Goal: Task Accomplishment & Management: Manage account settings

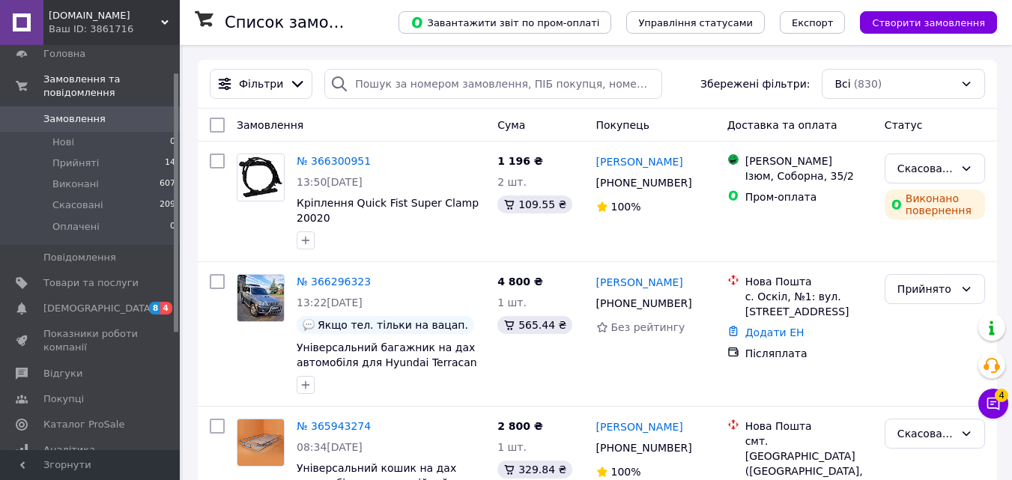
scroll to position [49, 0]
drag, startPoint x: 178, startPoint y: 95, endPoint x: 180, endPoint y: 127, distance: 31.5
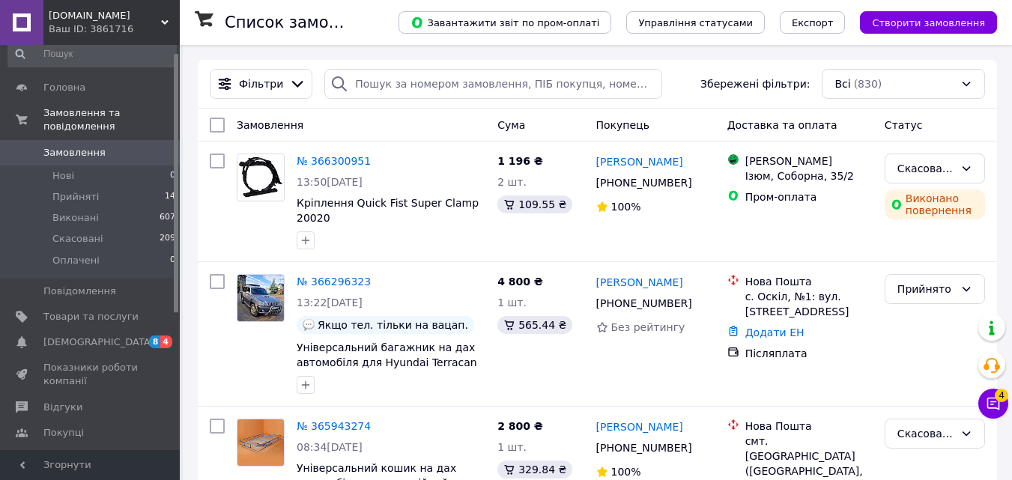
scroll to position [0, 0]
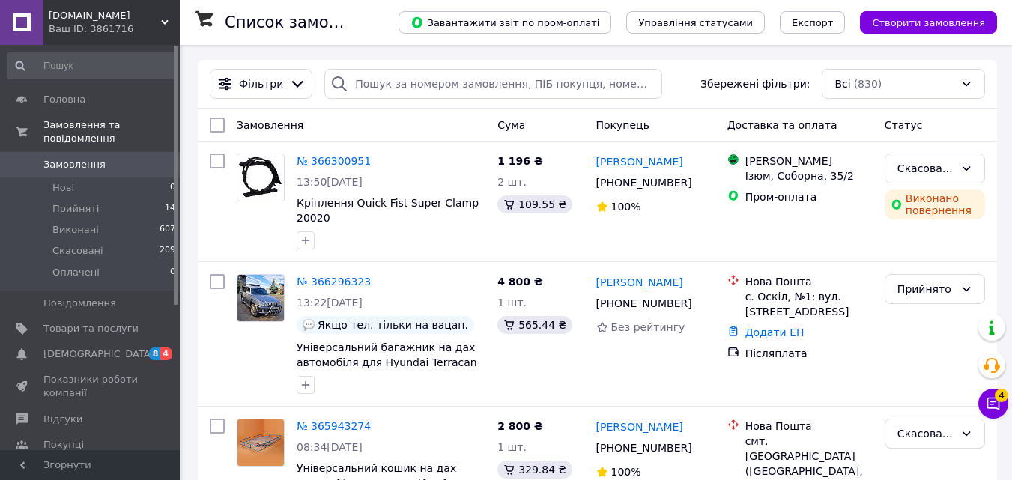
drag, startPoint x: 175, startPoint y: 192, endPoint x: 181, endPoint y: 151, distance: 40.8
click at [81, 322] on span "Товари та послуги" at bounding box center [90, 328] width 95 height 13
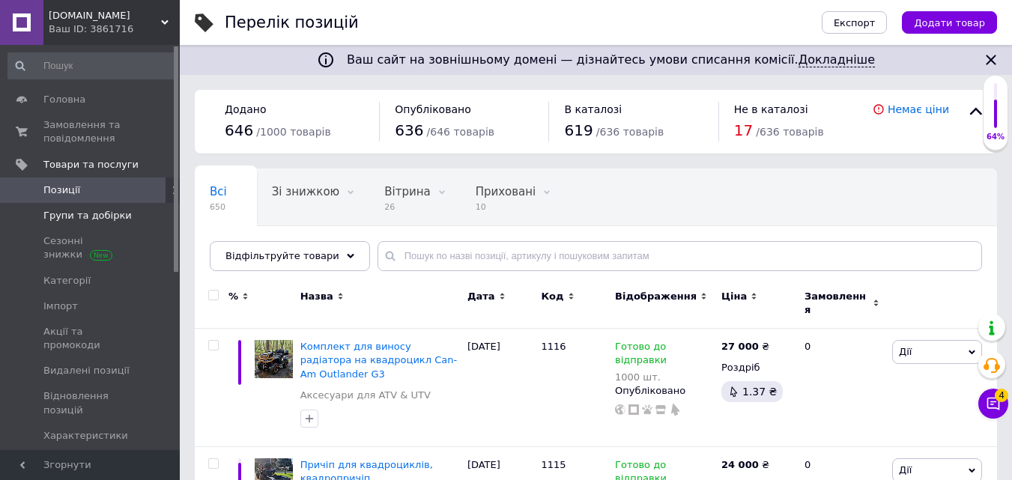
click at [94, 217] on span "Групи та добірки" at bounding box center [87, 215] width 88 height 13
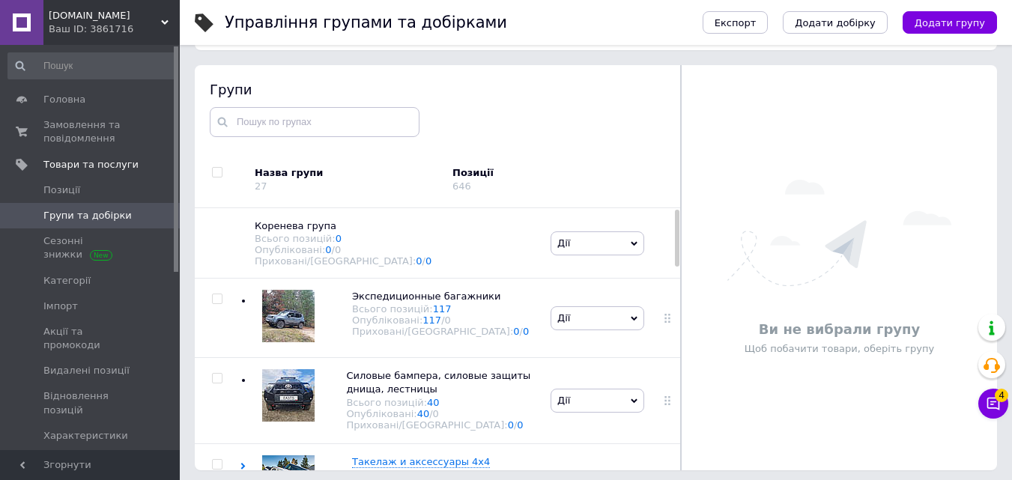
scroll to position [85, 0]
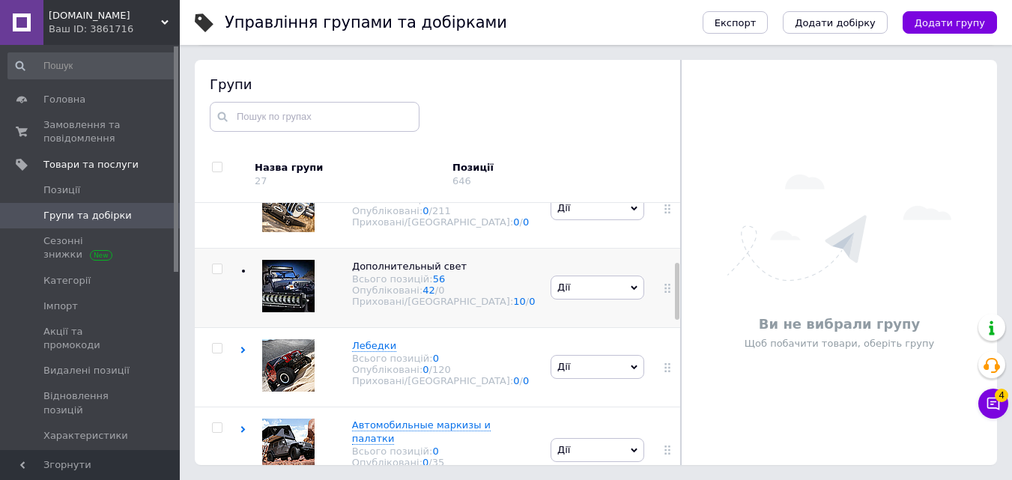
drag, startPoint x: 676, startPoint y: 225, endPoint x: 673, endPoint y: 285, distance: 60.7
click at [673, 285] on div "Коренева група Всього позицій: 0 Опубліковані: 0 / 0 Приховані/Видалені: 0 / 0 …" at bounding box center [438, 334] width 486 height 262
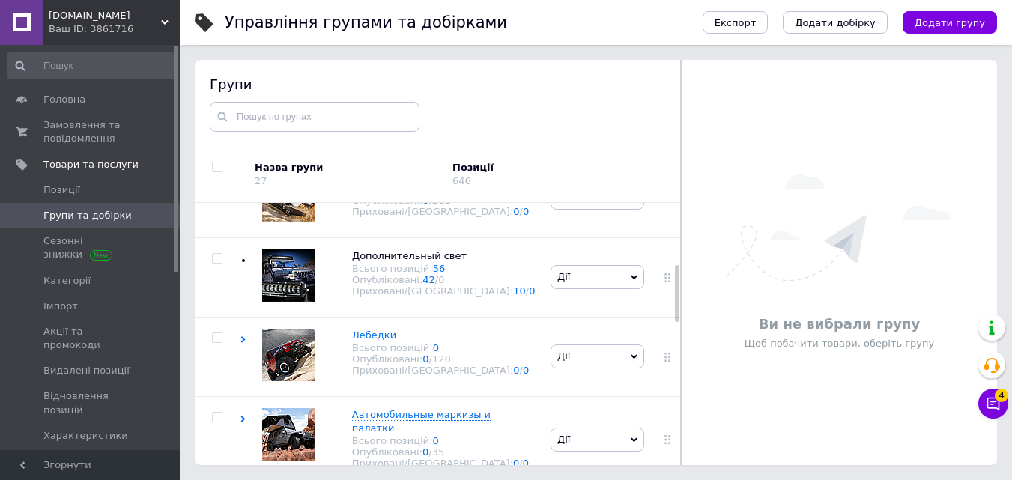
scroll to position [0, 0]
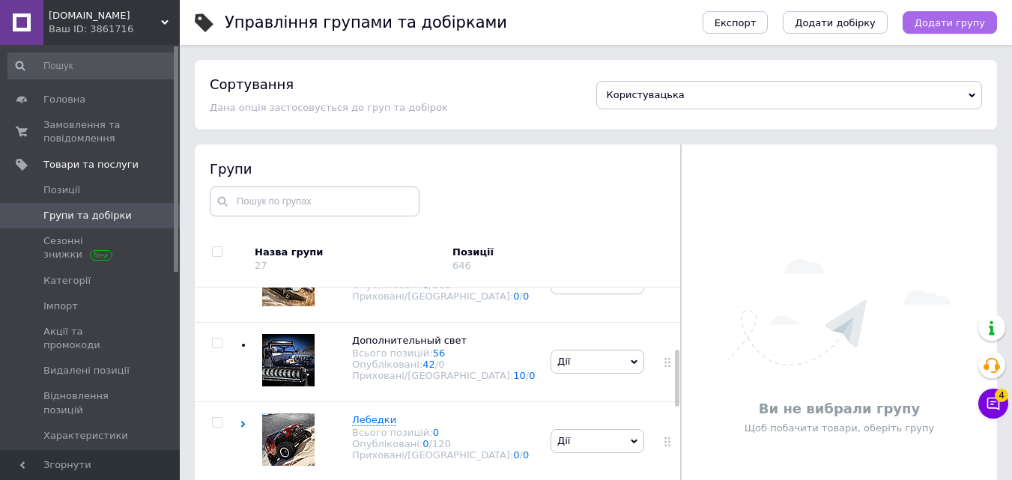
click at [960, 14] on button "Додати групу" at bounding box center [950, 22] width 94 height 22
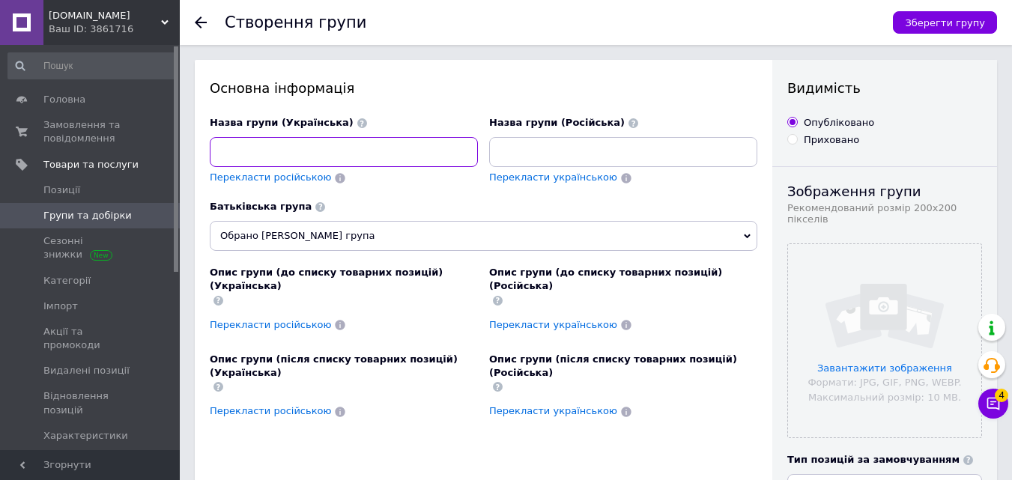
click at [305, 160] on input at bounding box center [344, 152] width 268 height 30
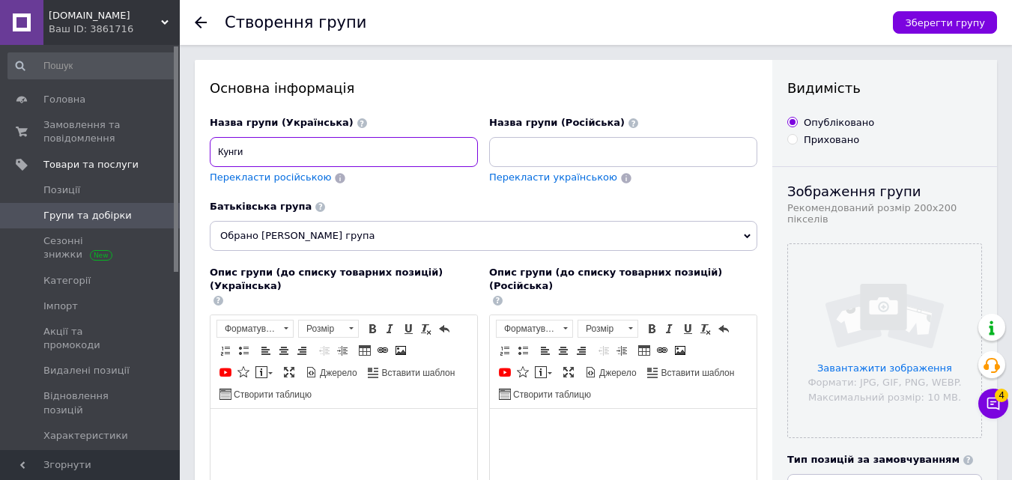
type input "Кунги"
click at [557, 157] on input at bounding box center [623, 152] width 268 height 30
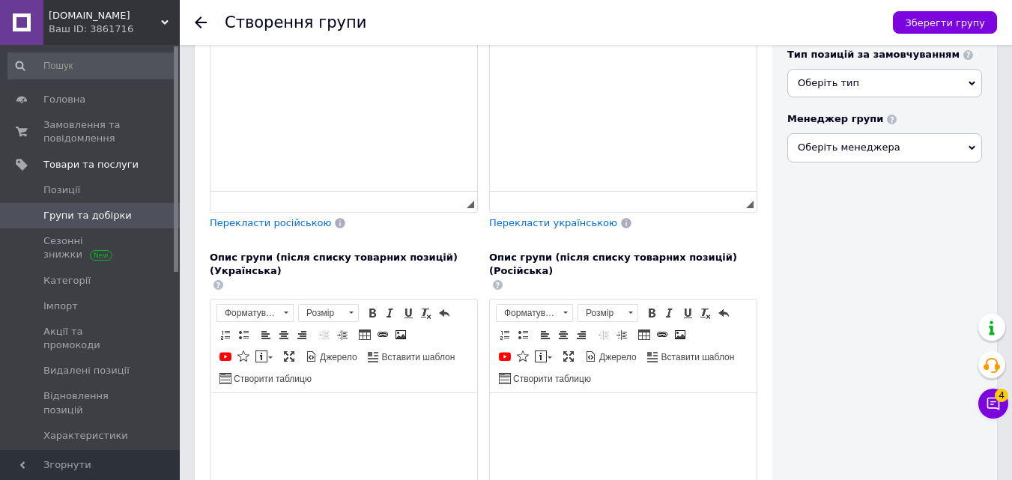
scroll to position [164, 0]
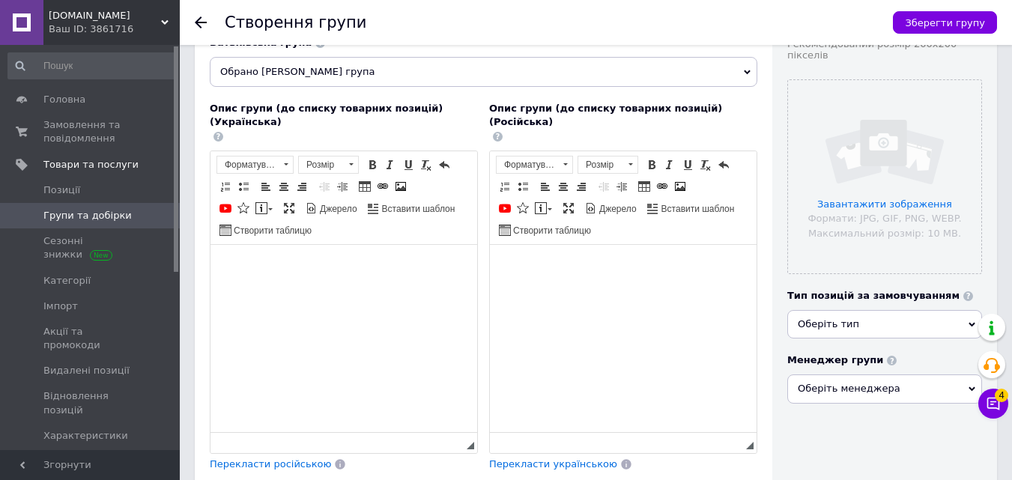
type input "Кунги"
click at [894, 310] on span "Оберіть тип" at bounding box center [884, 324] width 195 height 28
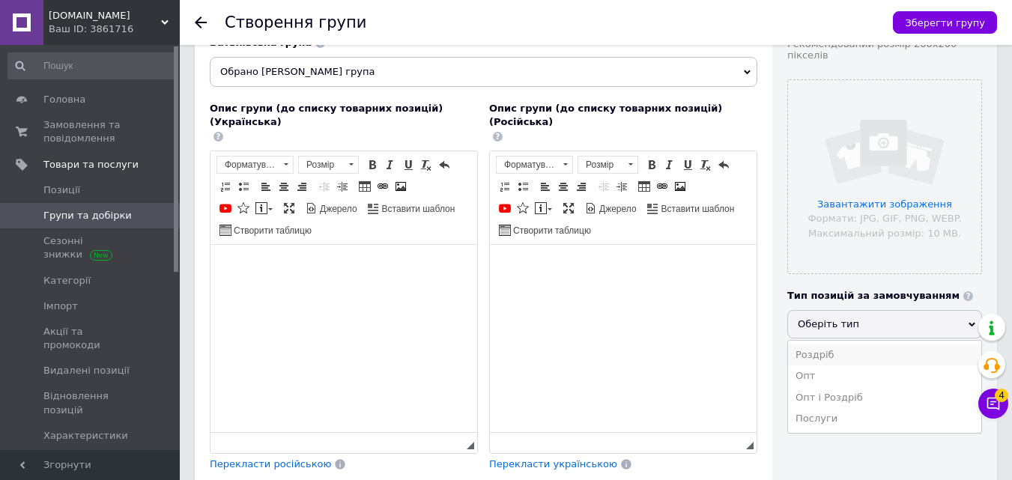
click at [873, 348] on li "Роздріб" at bounding box center [884, 355] width 193 height 21
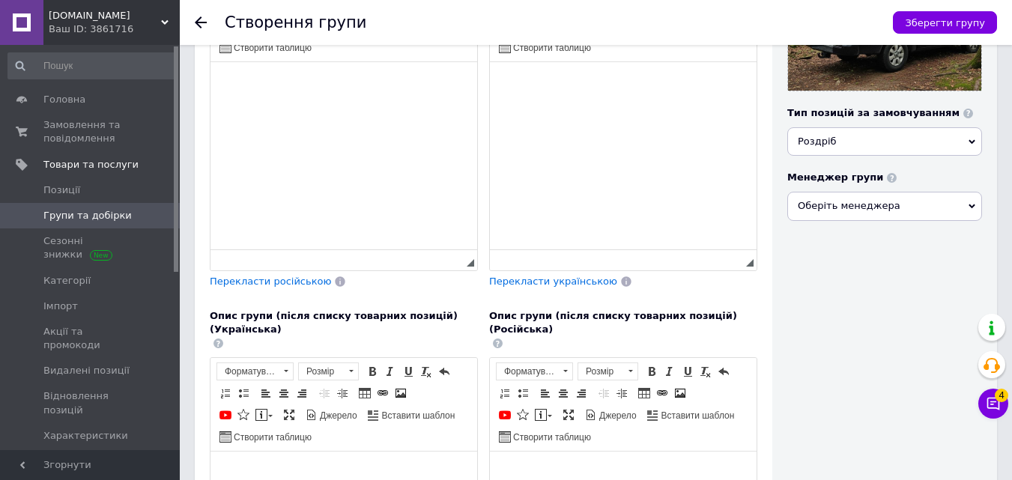
scroll to position [0, 0]
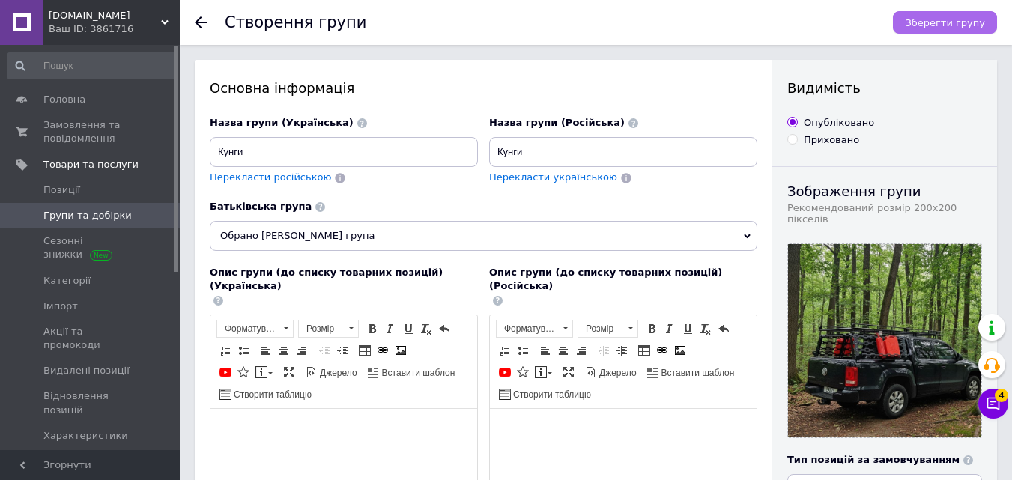
click at [952, 24] on span "Зберегти групу" at bounding box center [945, 22] width 80 height 11
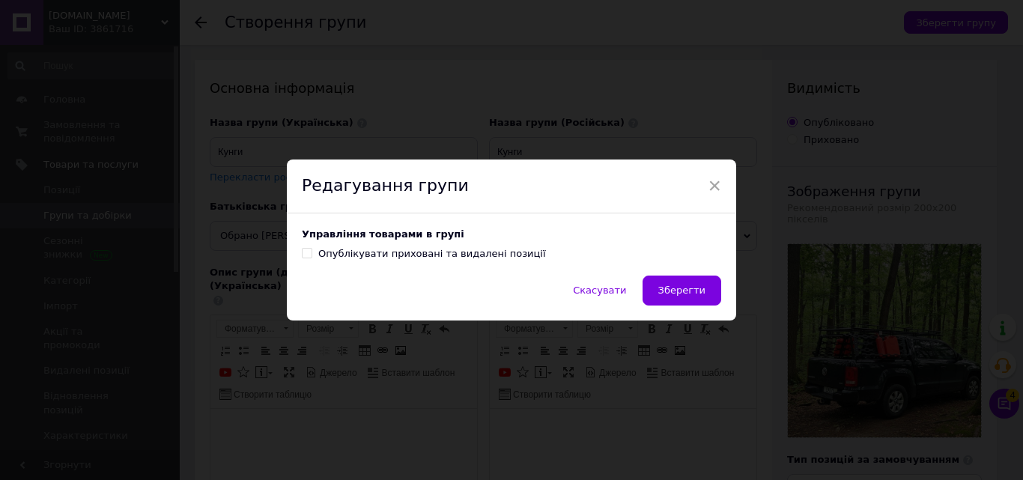
click at [303, 252] on input "Опублікувати приховані та видалені позиції" at bounding box center [307, 253] width 10 height 10
checkbox input "true"
click at [667, 279] on button "Зберегти" at bounding box center [682, 291] width 79 height 30
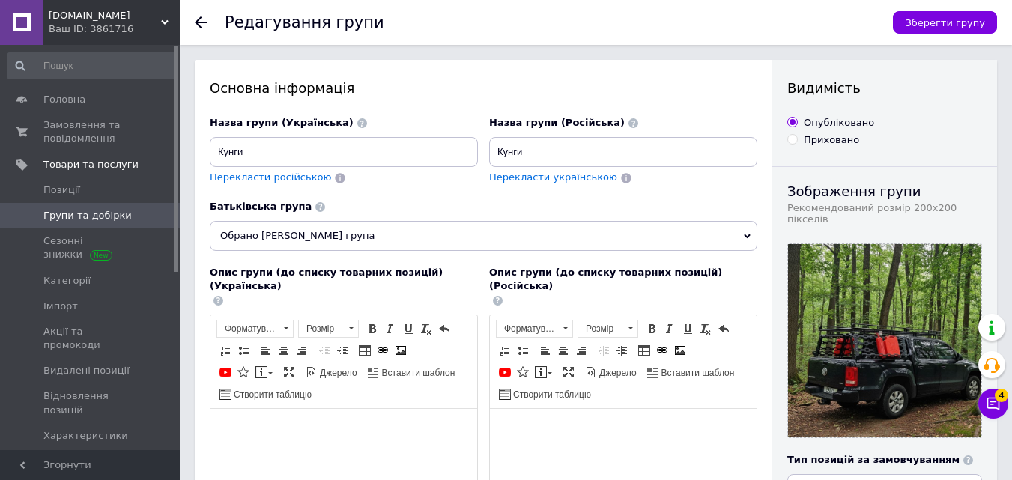
click at [79, 214] on span "Групи та добірки" at bounding box center [87, 215] width 88 height 13
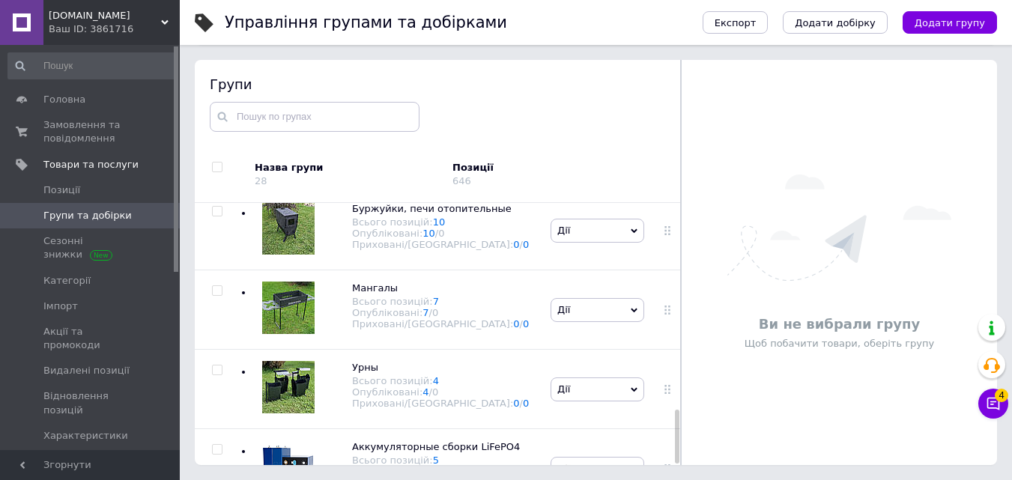
scroll to position [1013, 0]
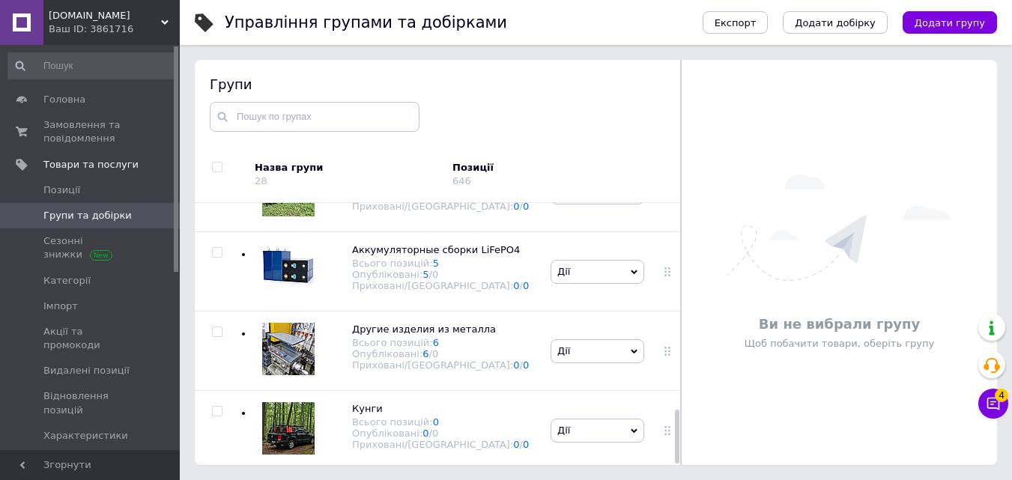
drag, startPoint x: 676, startPoint y: 237, endPoint x: 700, endPoint y: 452, distance: 216.3
click at [700, 452] on div "Групи Назва групи 28 Позиції 646 Коренева група Всього позицій: 0 Опубліковані:…" at bounding box center [596, 262] width 802 height 405
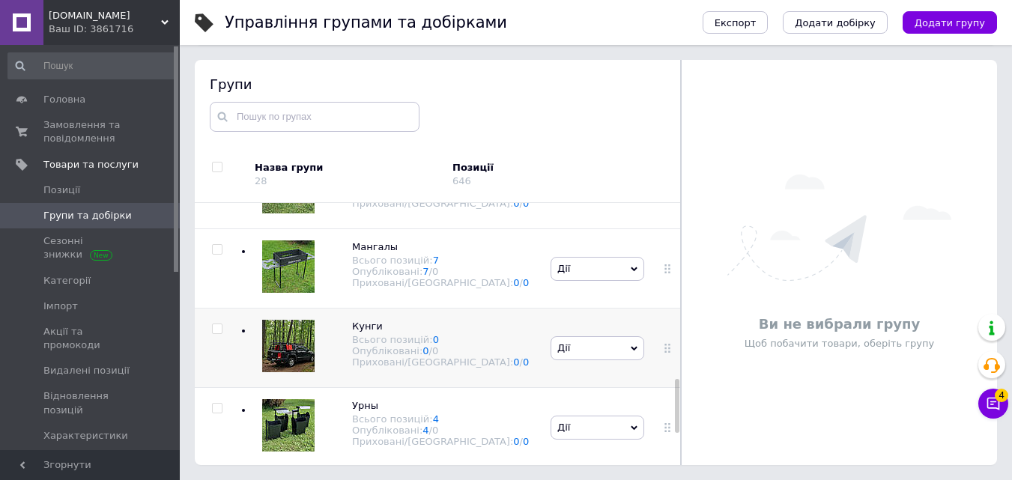
scroll to position [832, 0]
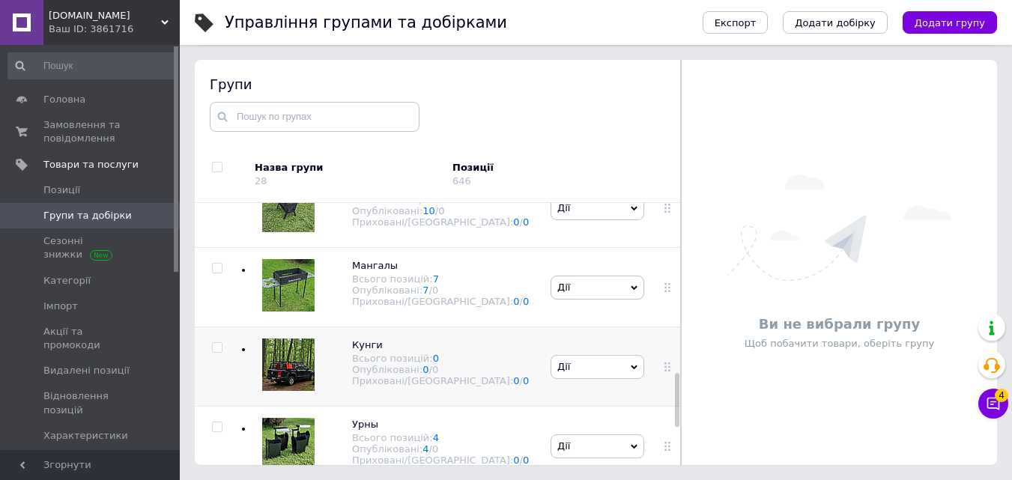
drag, startPoint x: 676, startPoint y: 438, endPoint x: 670, endPoint y: 401, distance: 37.3
click at [670, 401] on div "Коренева група Всього позицій: 0 Опубліковані: 0 / 0 Приховані/Видалені: 0 / 0 …" at bounding box center [438, 334] width 486 height 262
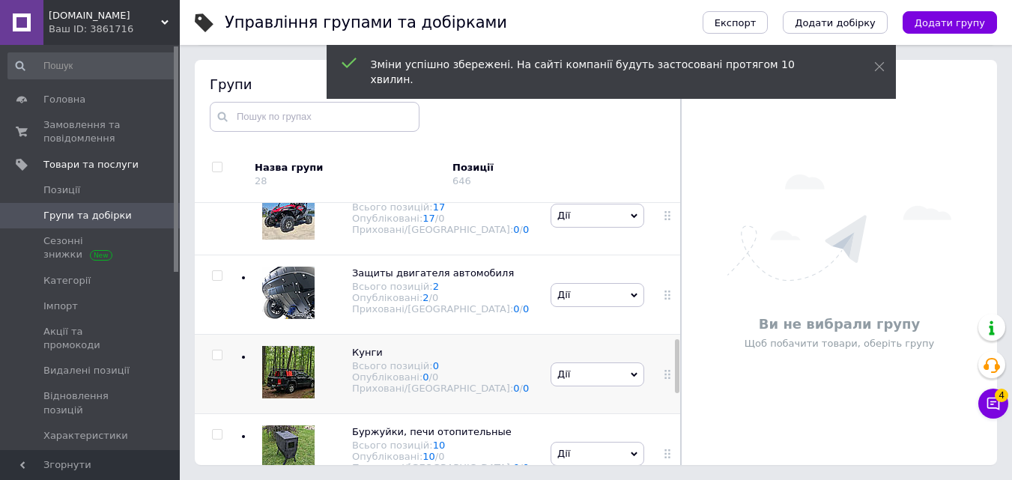
scroll to position [662, 0]
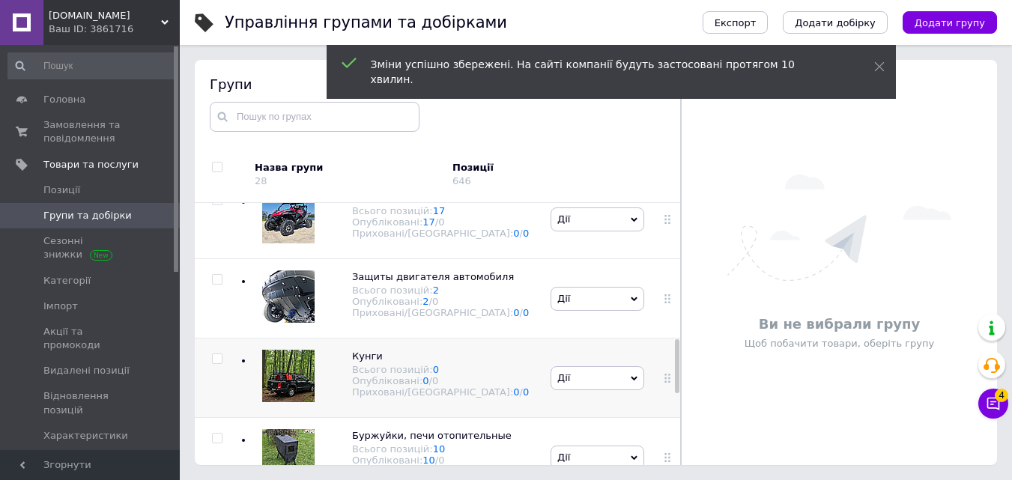
drag, startPoint x: 676, startPoint y: 403, endPoint x: 670, endPoint y: 369, distance: 35.0
click at [670, 369] on div "Коренева група Всього позицій: 0 Опубліковані: 0 / 0 Приховані/Видалені: 0 / 0 …" at bounding box center [438, 334] width 486 height 262
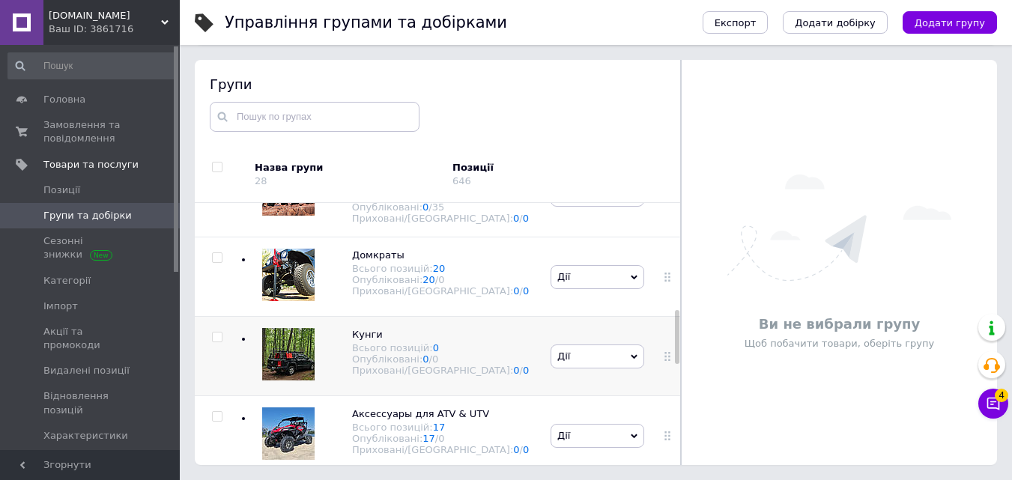
scroll to position [500, 0]
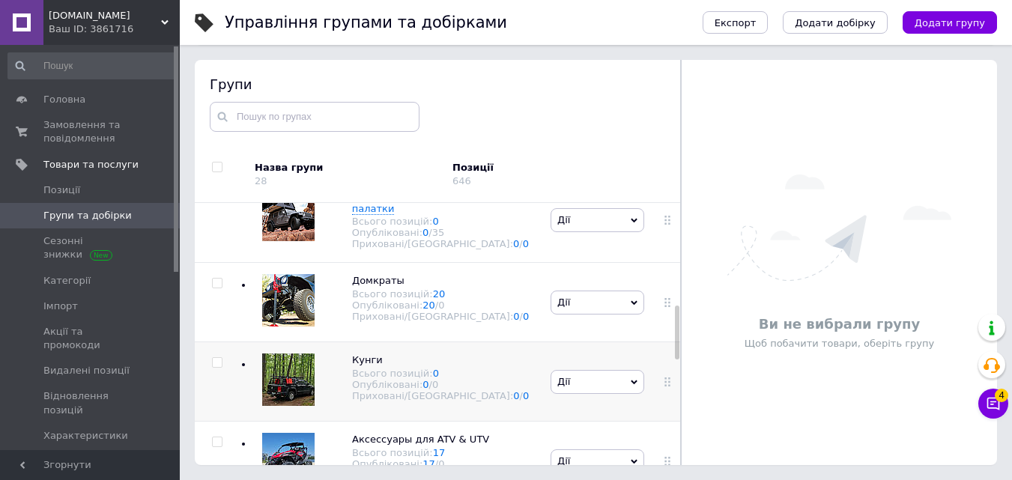
drag, startPoint x: 675, startPoint y: 378, endPoint x: 672, endPoint y: 345, distance: 33.1
click at [672, 345] on div "Коренева група Всього позицій: 0 Опубліковані: 0 / 0 Приховані/Видалені: 0 / 0 …" at bounding box center [438, 334] width 486 height 262
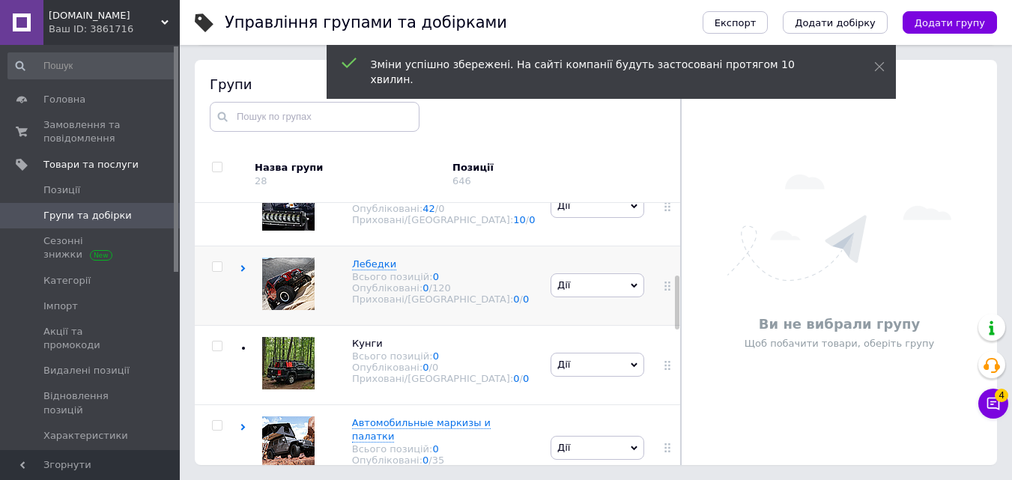
drag, startPoint x: 675, startPoint y: 343, endPoint x: 673, endPoint y: 312, distance: 30.7
click at [673, 312] on div "Коренева група Всього позицій: 0 Опубліковані: 0 / 0 Приховані/Видалені: 0 / 0 …" at bounding box center [438, 334] width 486 height 262
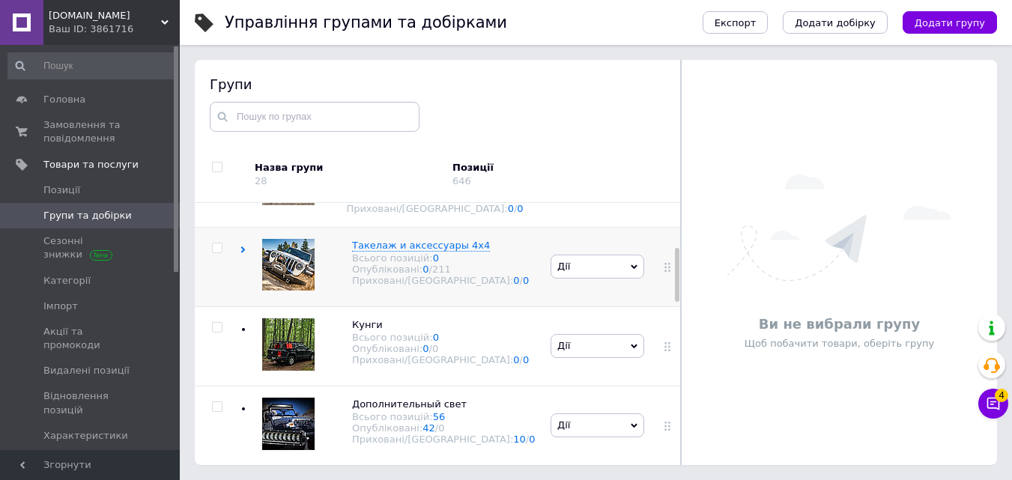
scroll to position [207, 0]
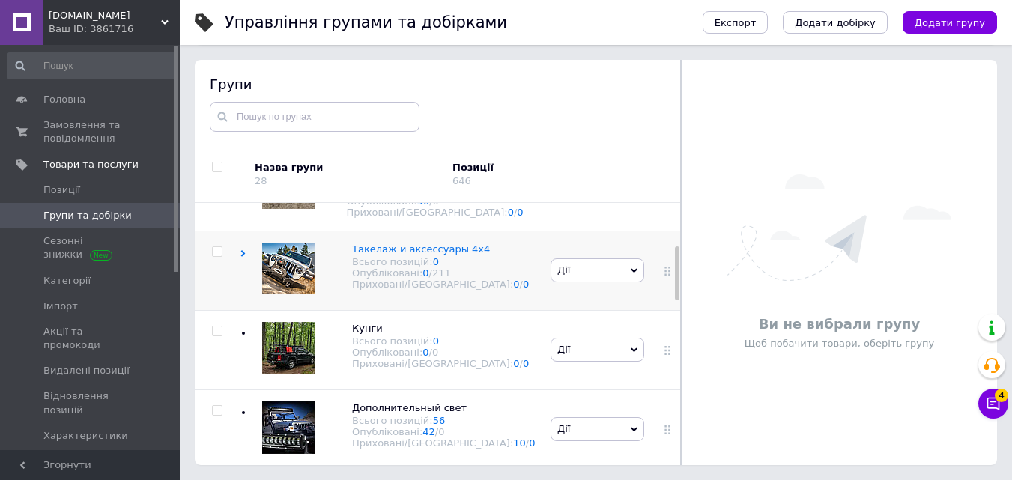
drag, startPoint x: 675, startPoint y: 301, endPoint x: 671, endPoint y: 273, distance: 28.7
click at [671, 273] on div "Коренева група Всього позицій: 0 Опубліковані: 0 / 0 Приховані/Видалені: 0 / 0 …" at bounding box center [438, 334] width 486 height 262
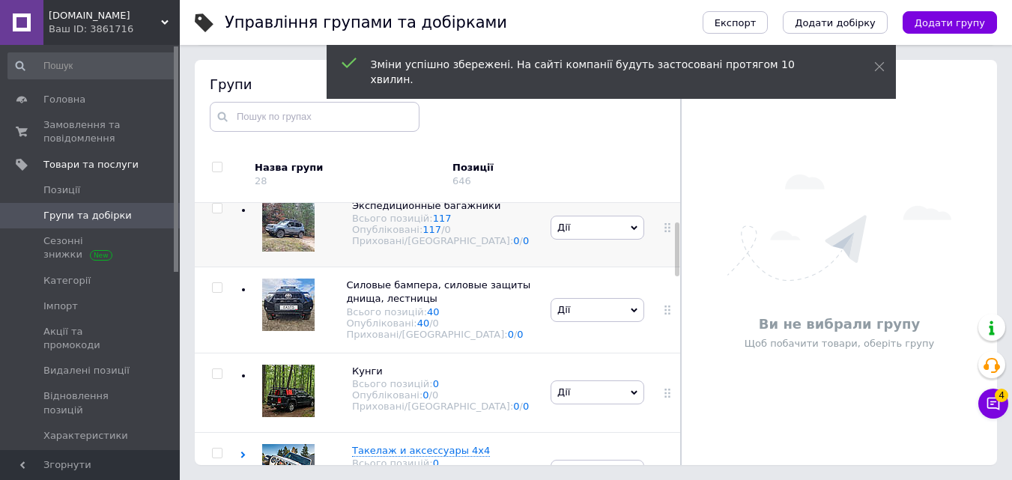
scroll to position [78, 0]
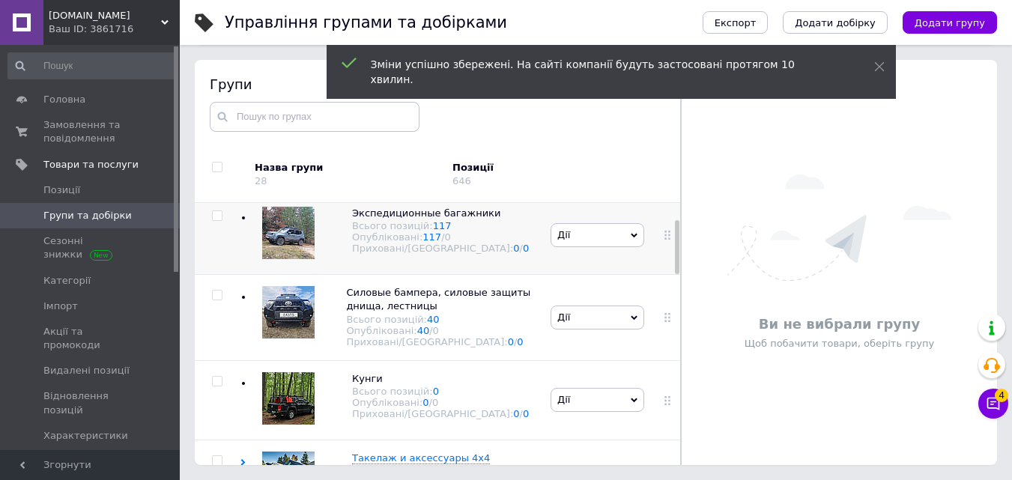
drag, startPoint x: 676, startPoint y: 290, endPoint x: 671, endPoint y: 264, distance: 26.6
click at [671, 264] on div "Коренева група Всього позицій: 0 Опубліковані: 0 / 0 Приховані/Видалені: 0 / 0 …" at bounding box center [438, 334] width 486 height 262
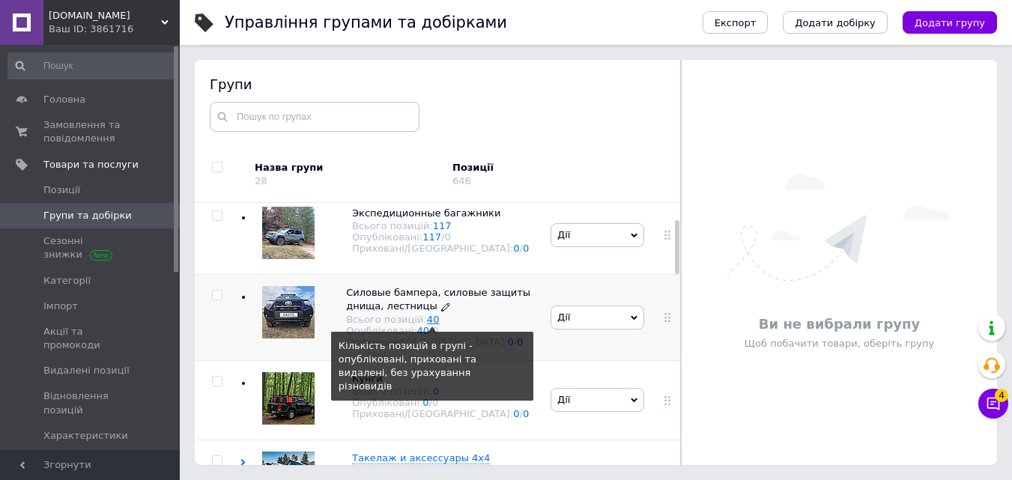
click at [430, 325] on link "40" at bounding box center [433, 319] width 13 height 11
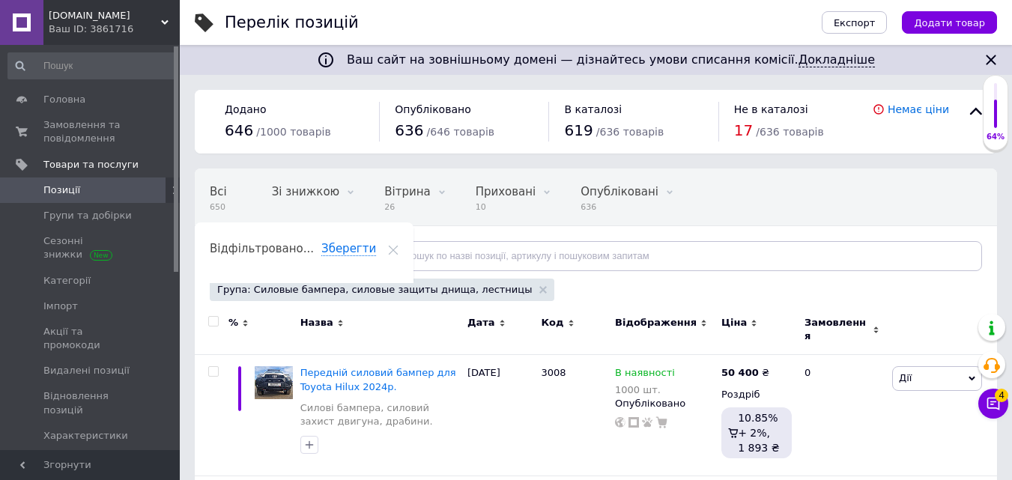
click at [470, 237] on div "Всі 650 Зі знижкою 0 Видалити Редагувати Вітрина 26 Видалити Редагувати Прихова…" at bounding box center [596, 228] width 802 height 124
click at [467, 256] on input "text" at bounding box center [680, 256] width 604 height 30
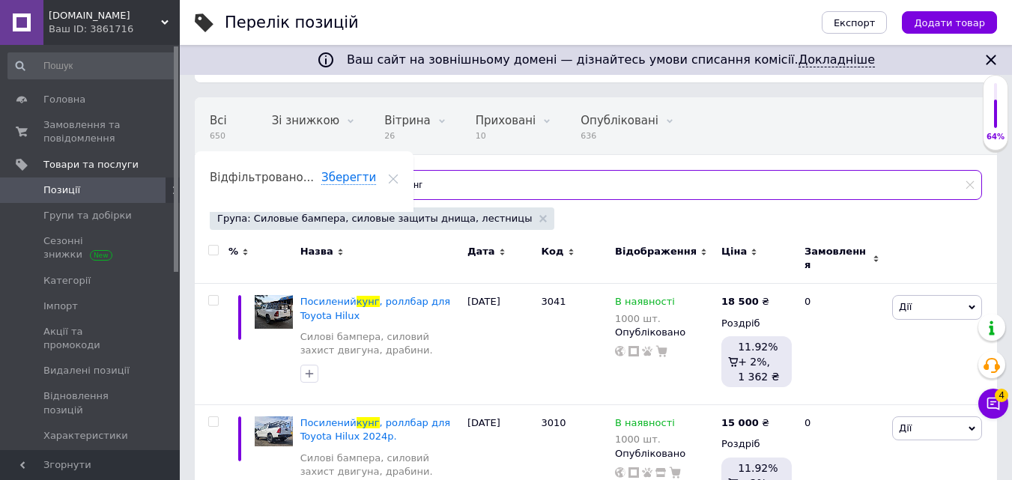
scroll to position [103, 0]
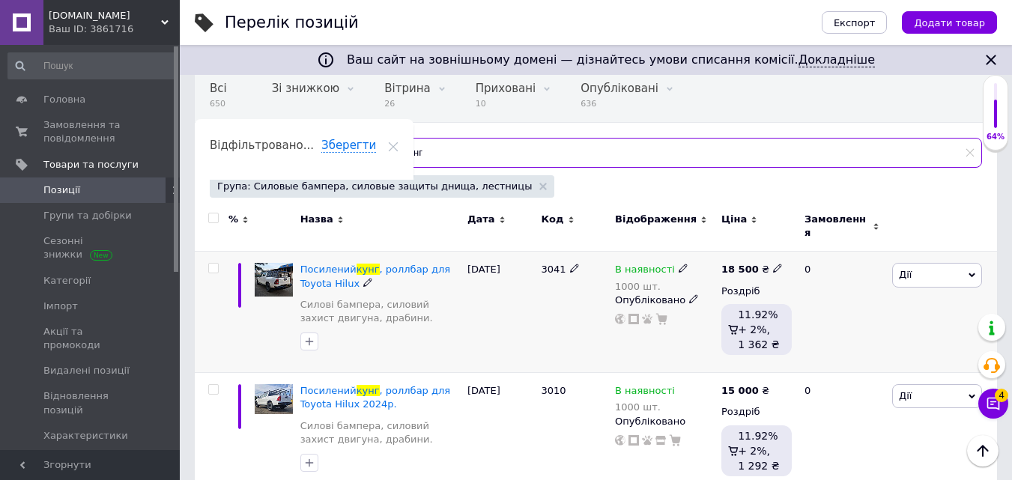
type input "кунг"
click at [930, 267] on span "Дії" at bounding box center [937, 275] width 90 height 24
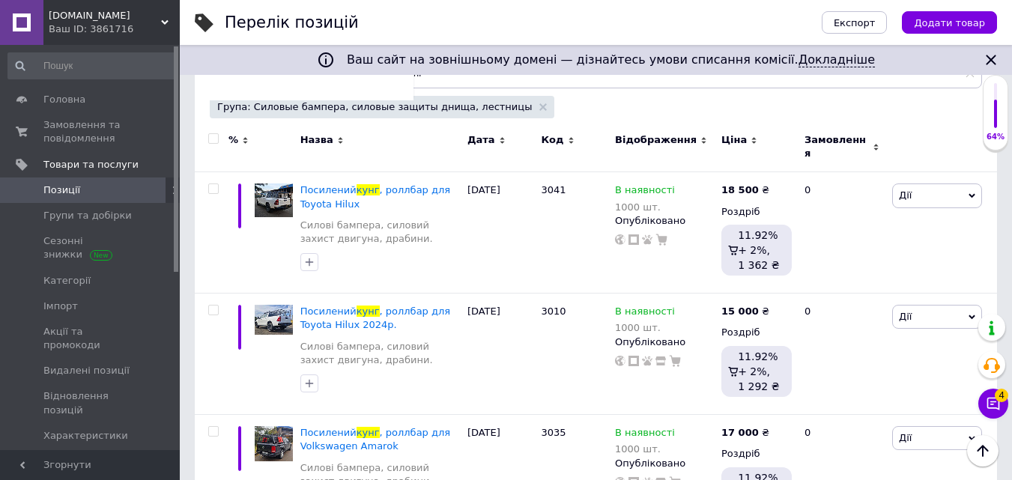
scroll to position [194, 0]
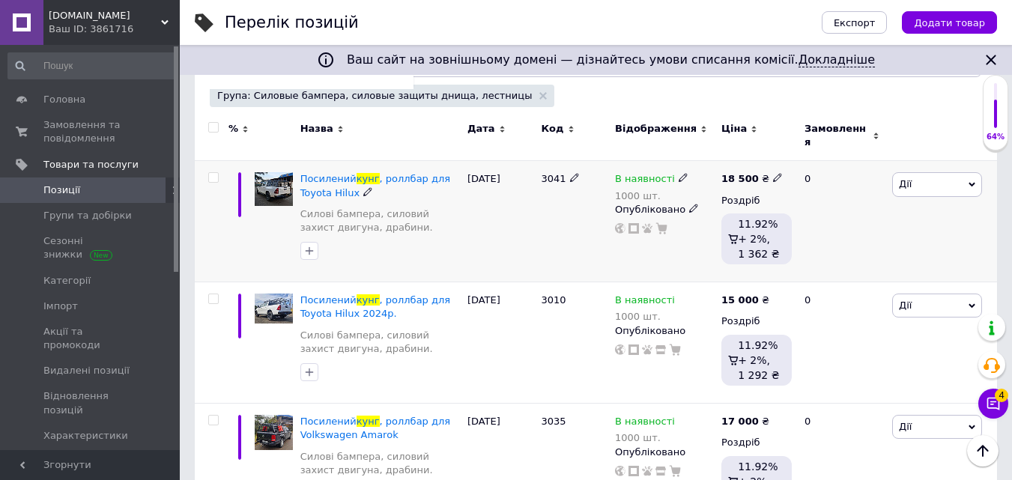
click at [950, 172] on span "Дії" at bounding box center [937, 184] width 90 height 24
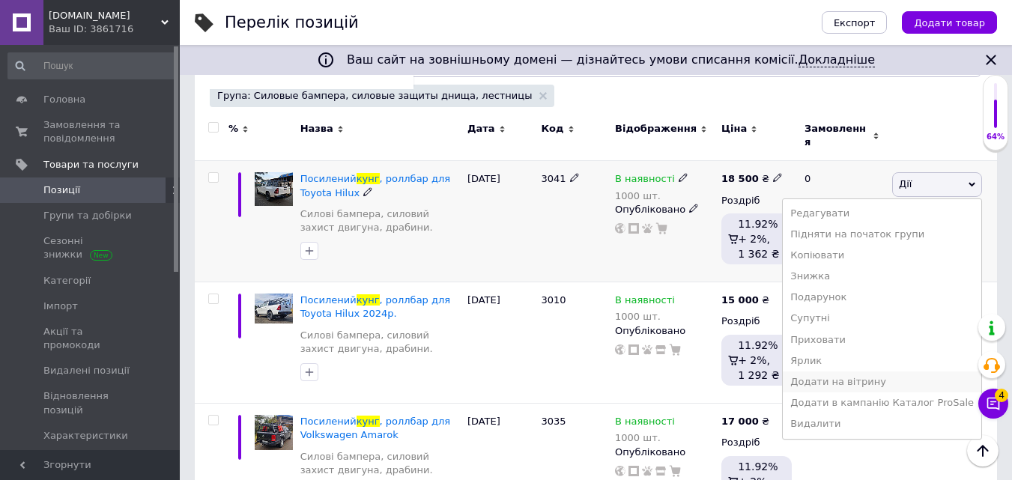
click at [888, 372] on li "Додати на вітрину" at bounding box center [882, 382] width 198 height 21
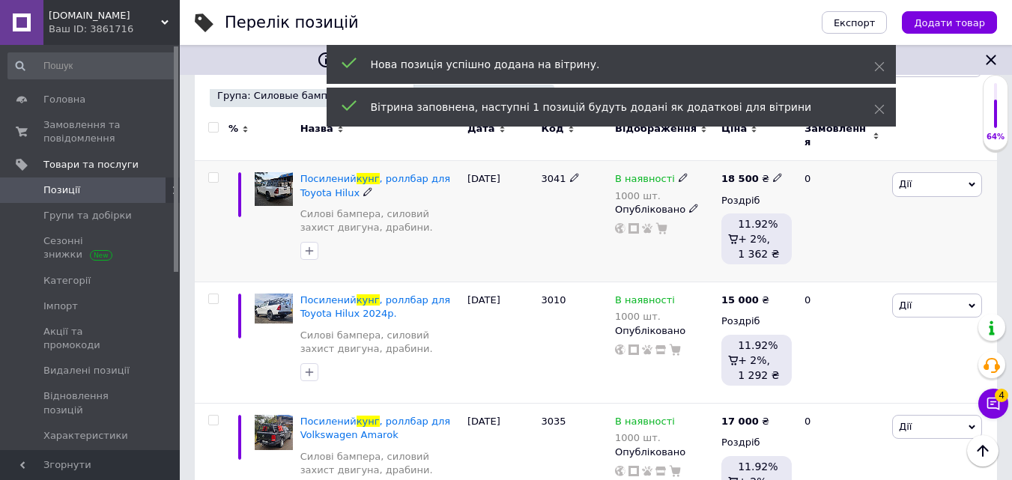
click at [930, 184] on span "Дії" at bounding box center [937, 184] width 90 height 24
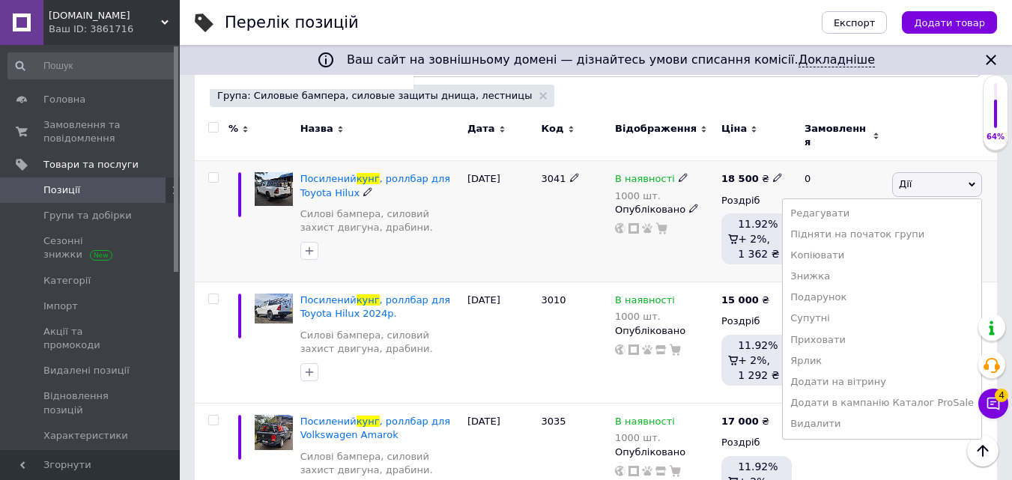
click at [213, 173] on input "checkbox" at bounding box center [213, 178] width 10 height 10
checkbox input "true"
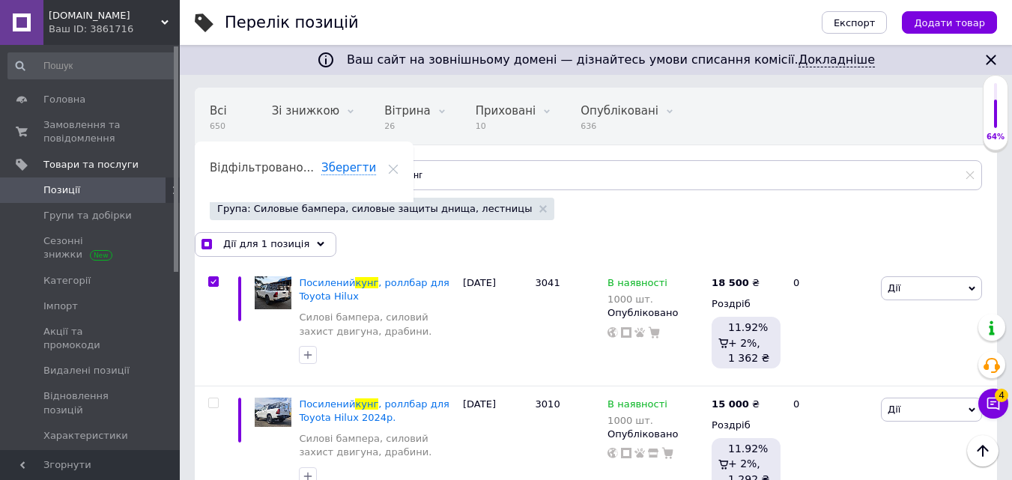
scroll to position [79, 0]
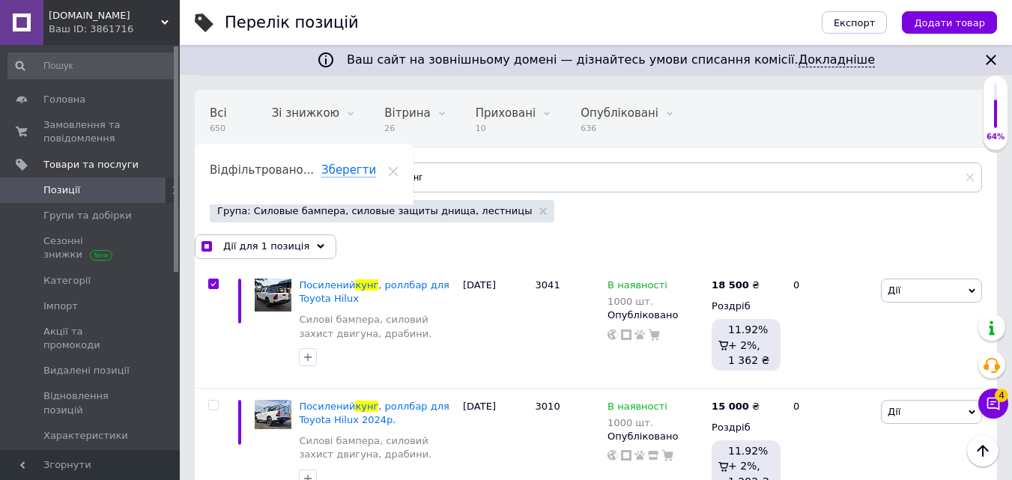
click at [293, 184] on div "Відфільтруйте товари" at bounding box center [290, 178] width 160 height 30
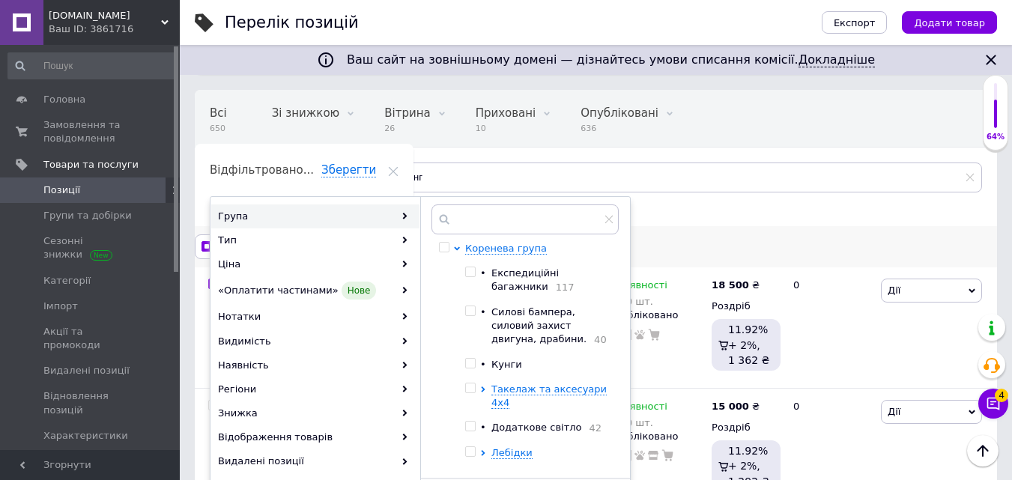
click at [795, 233] on div "Дії для 1 позиція Вибрати усі 4 позиції Вибрані всі 4 позиції Скасувати обрані …" at bounding box center [596, 246] width 802 height 41
checkbox input "true"
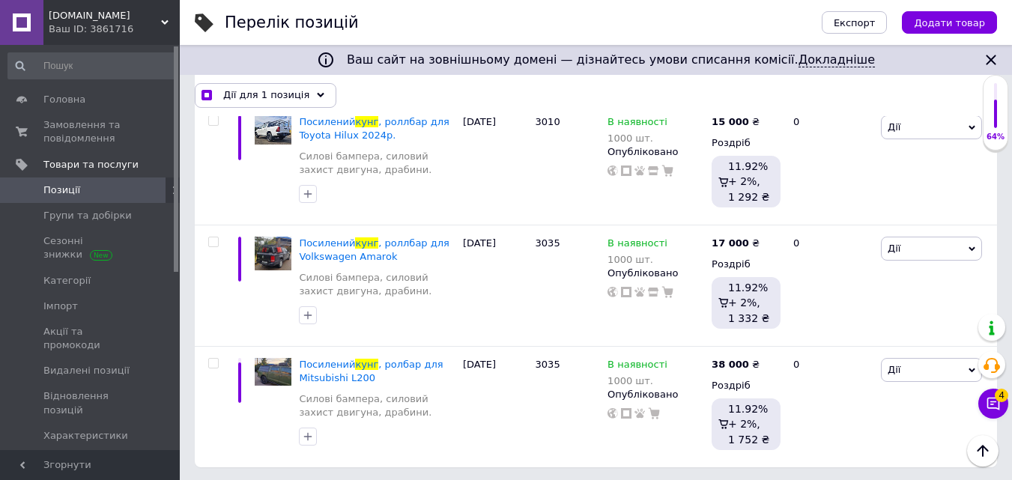
scroll to position [55, 0]
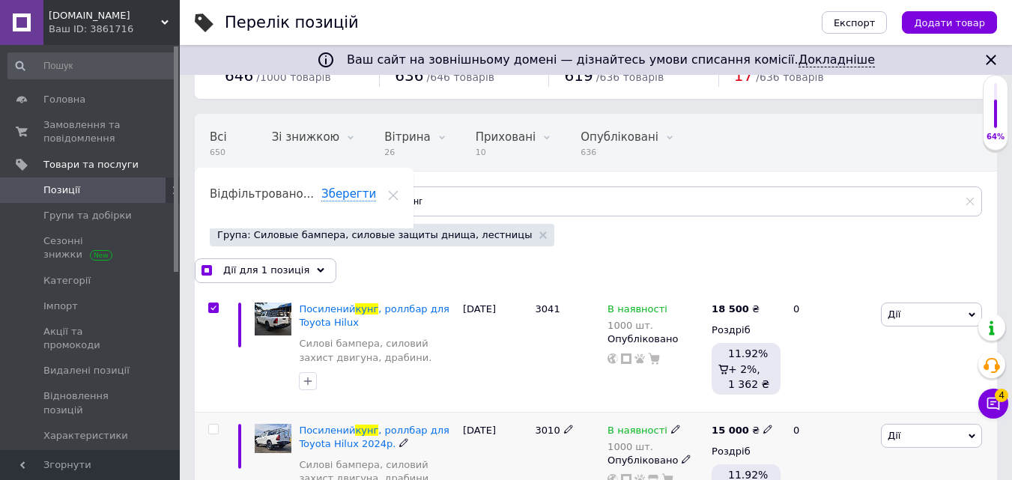
click at [210, 431] on input "checkbox" at bounding box center [213, 430] width 10 height 10
checkbox input "true"
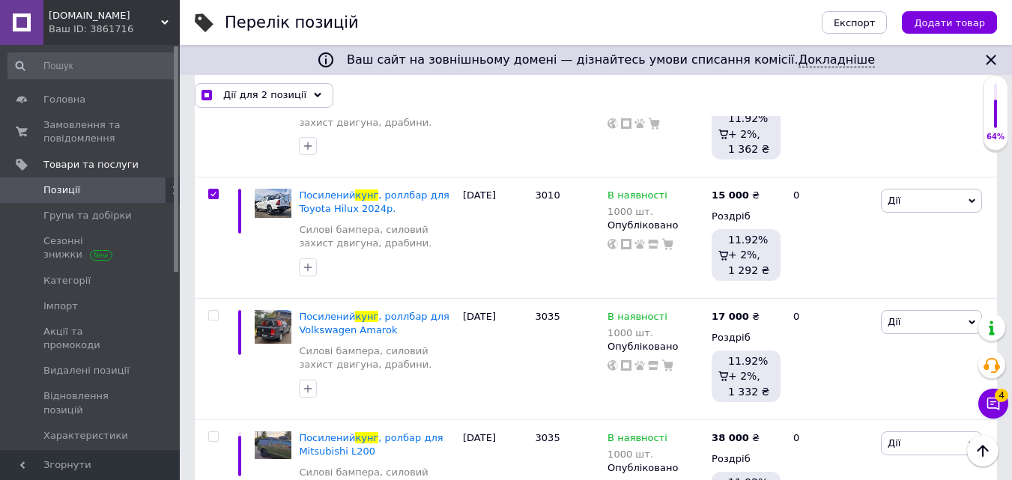
scroll to position [294, 0]
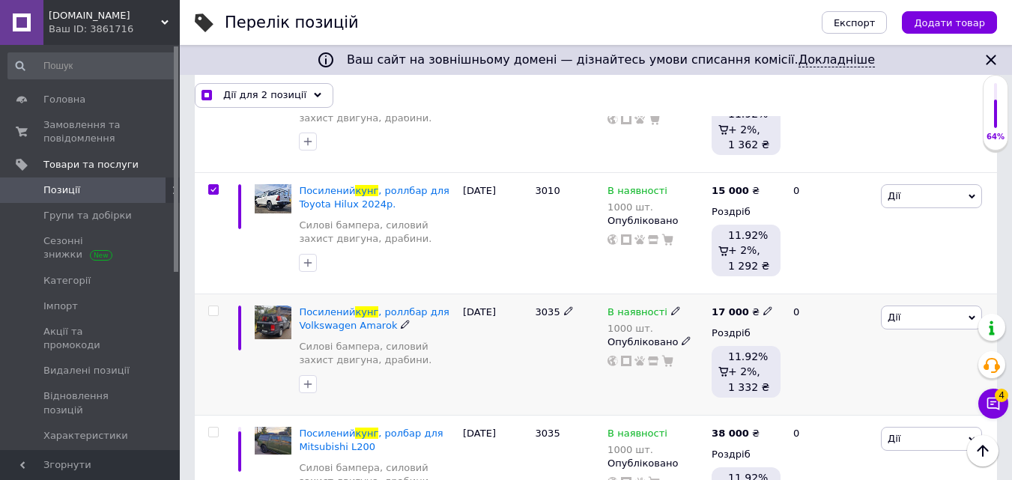
click at [214, 309] on input "checkbox" at bounding box center [213, 311] width 10 height 10
checkbox input "true"
click at [209, 424] on div at bounding box center [212, 475] width 34 height 121
checkbox input "true"
click at [214, 429] on input "checkbox" at bounding box center [213, 433] width 10 height 10
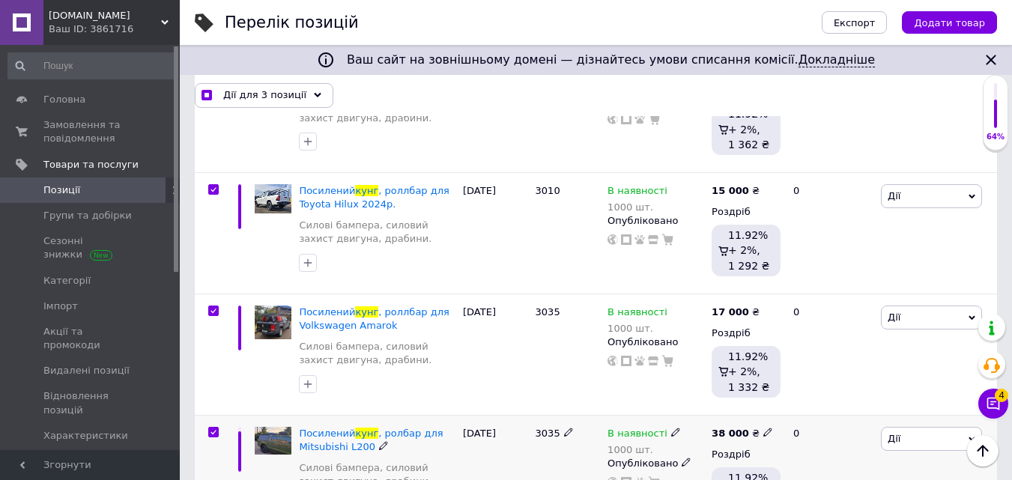
checkbox input "true"
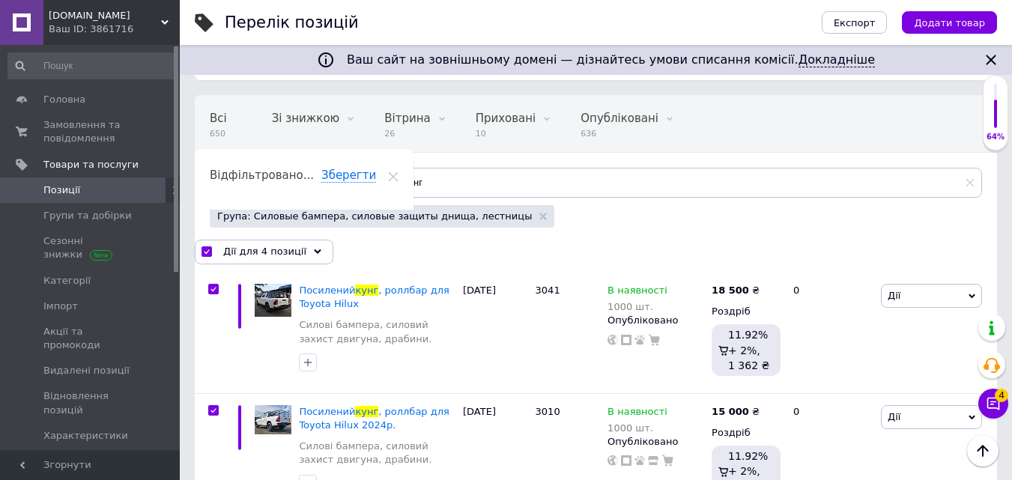
scroll to position [71, 0]
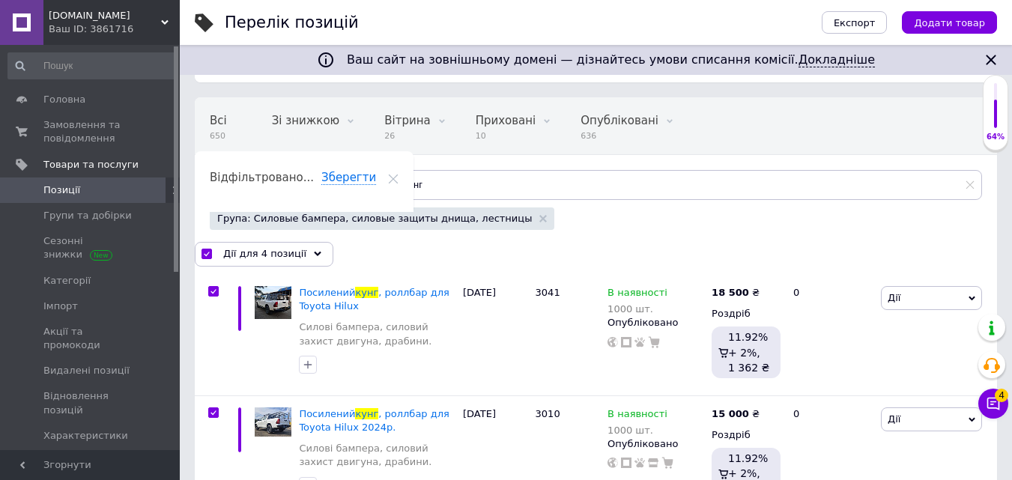
click at [324, 190] on div "Відфільтруйте товари" at bounding box center [290, 185] width 160 height 30
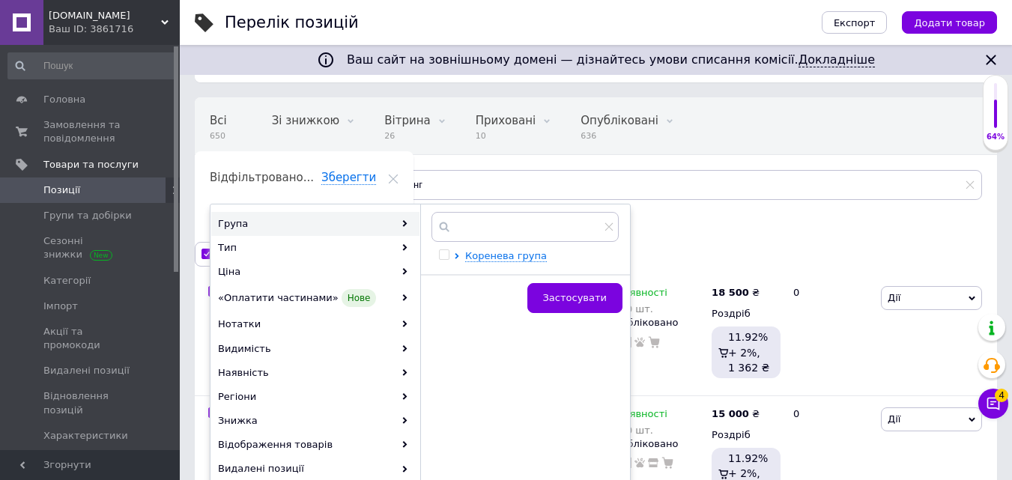
click at [375, 221] on div "Група" at bounding box center [315, 224] width 208 height 24
click at [482, 228] on input "text" at bounding box center [524, 227] width 187 height 30
click at [482, 256] on span "Коренева група" at bounding box center [506, 255] width 82 height 11
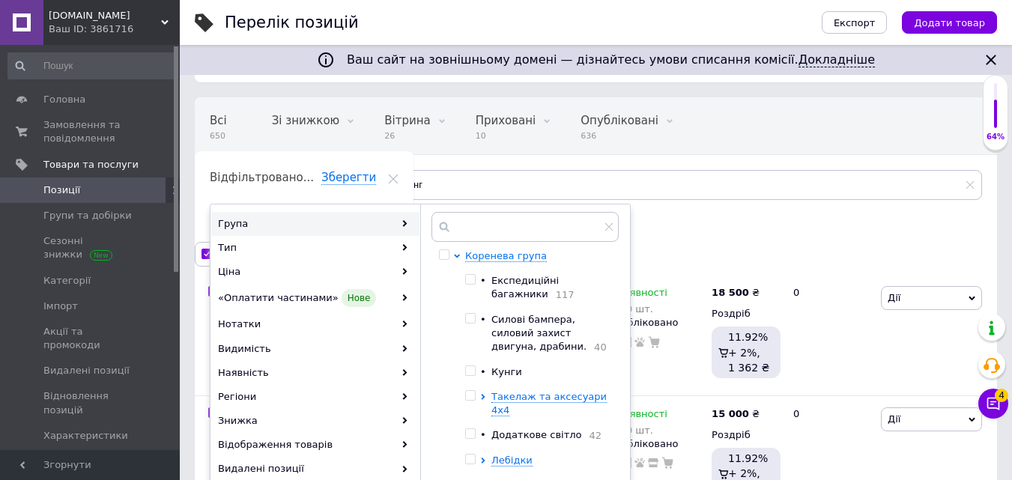
click at [475, 375] on span at bounding box center [470, 371] width 10 height 10
click at [475, 375] on input "checkbox" at bounding box center [470, 371] width 10 height 10
checkbox input "true"
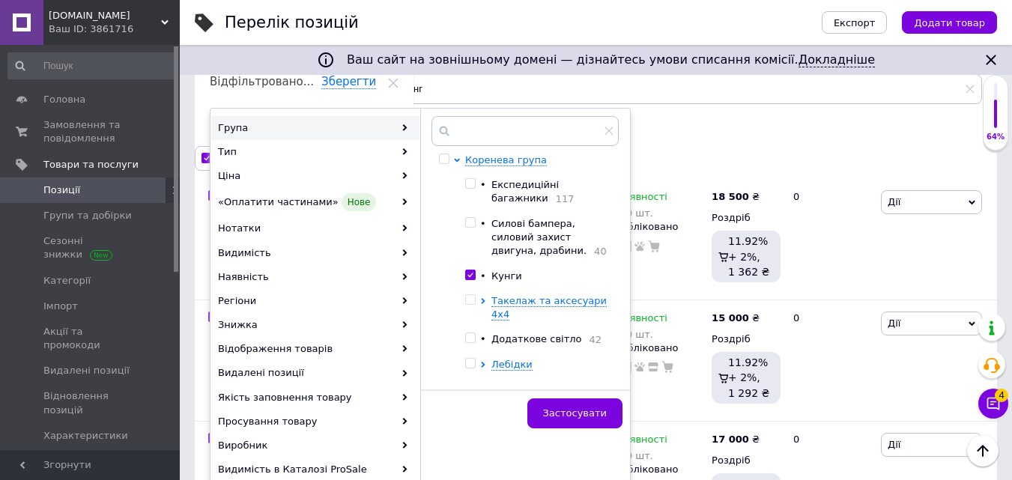
scroll to position [287, 0]
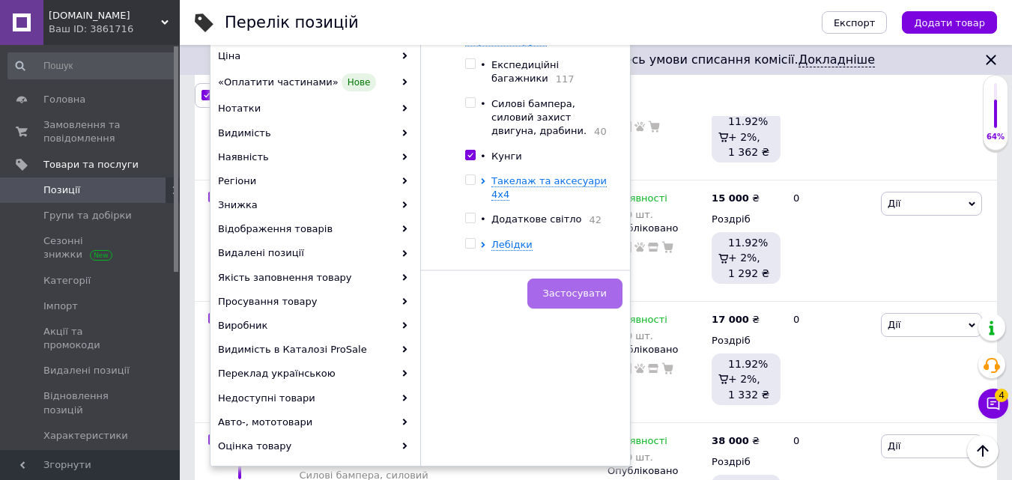
click at [576, 295] on span "Застосувати" at bounding box center [575, 293] width 64 height 11
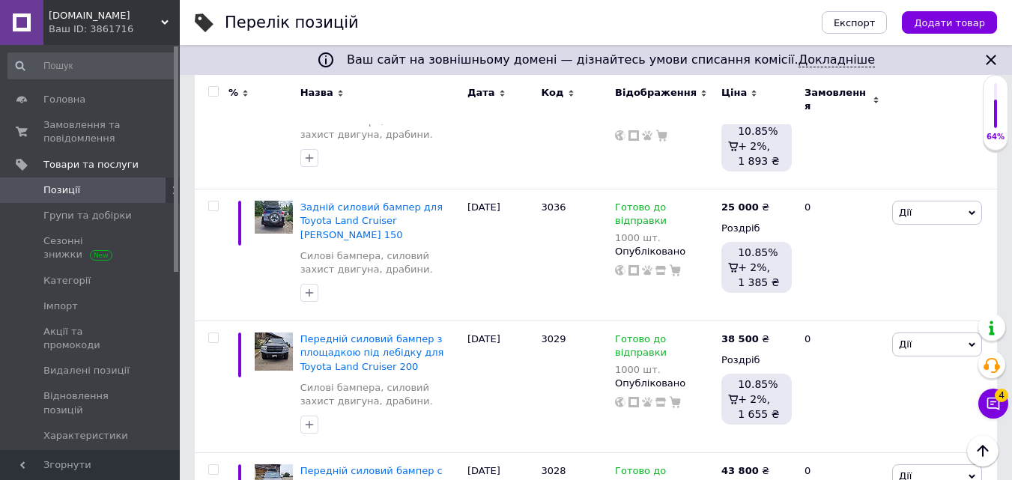
click at [161, 24] on icon at bounding box center [164, 22] width 7 height 7
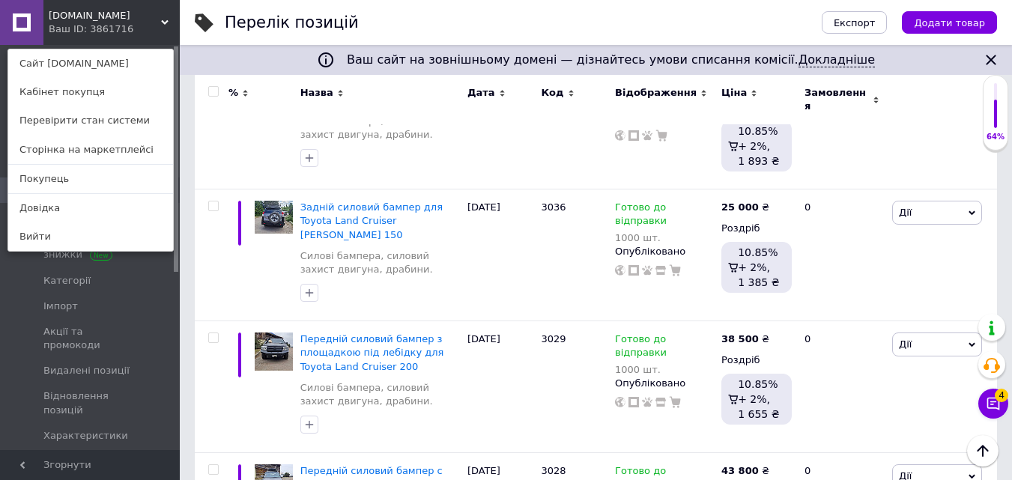
click at [163, 17] on div "[DOMAIN_NAME] Ваш ID: 3861716 Сайт [DOMAIN_NAME] Кабінет покупця Перевірити ста…" at bounding box center [90, 22] width 180 height 45
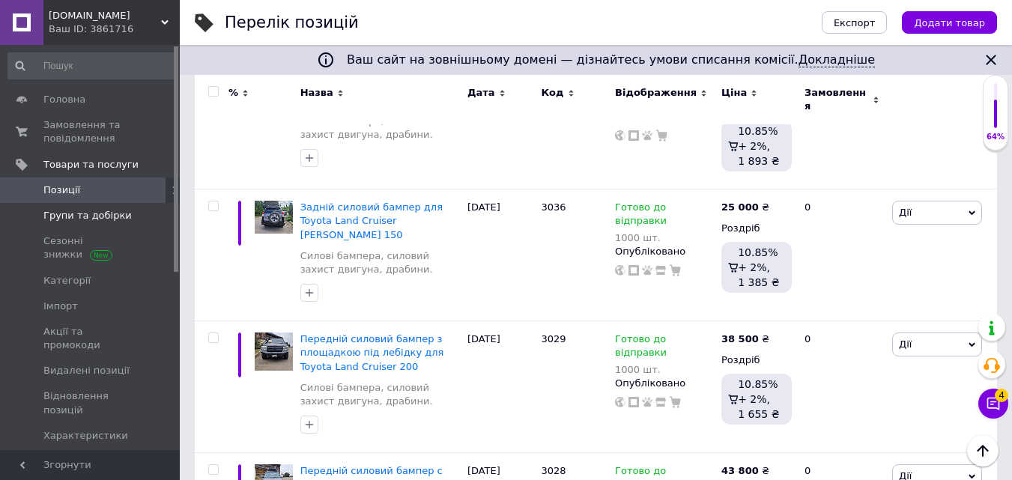
click at [66, 221] on span "Групи та добірки" at bounding box center [87, 215] width 88 height 13
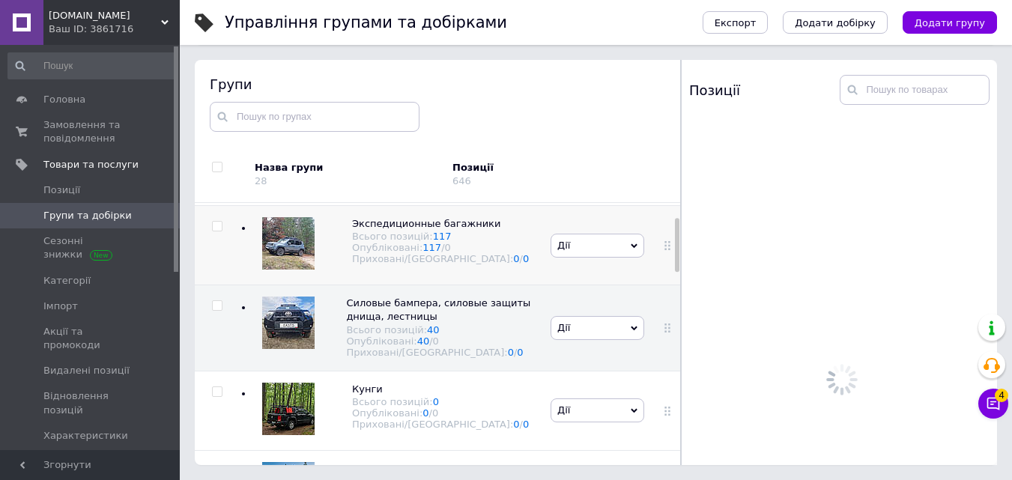
scroll to position [85, 0]
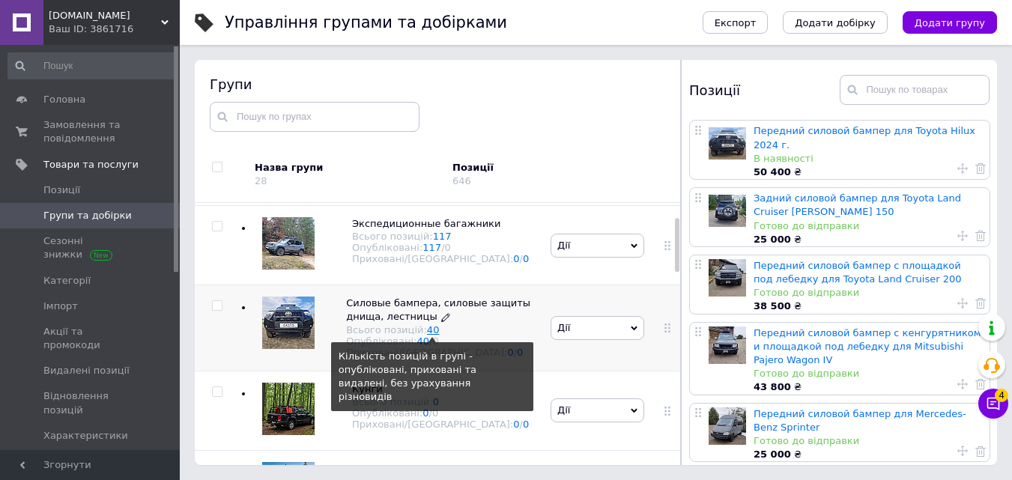
click at [427, 334] on link "40" at bounding box center [433, 329] width 13 height 11
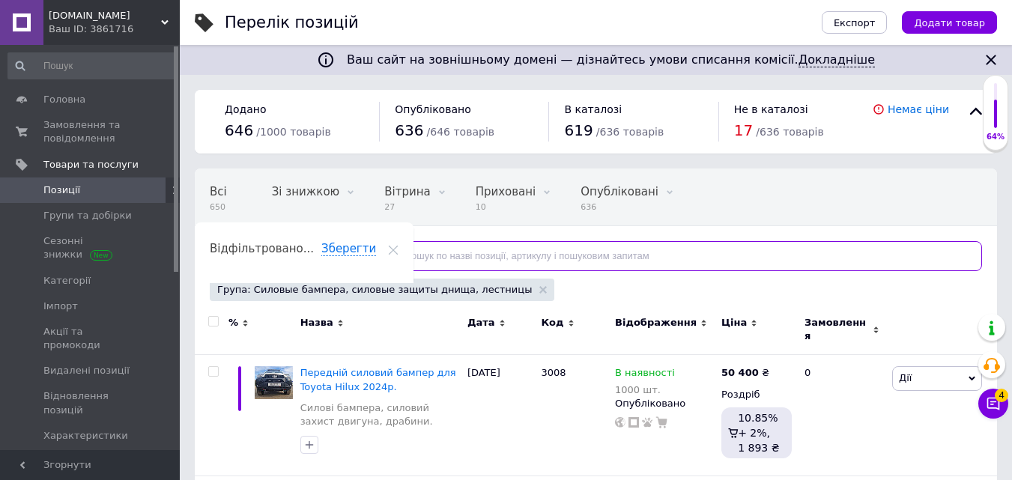
click at [474, 261] on input "text" at bounding box center [680, 256] width 604 height 30
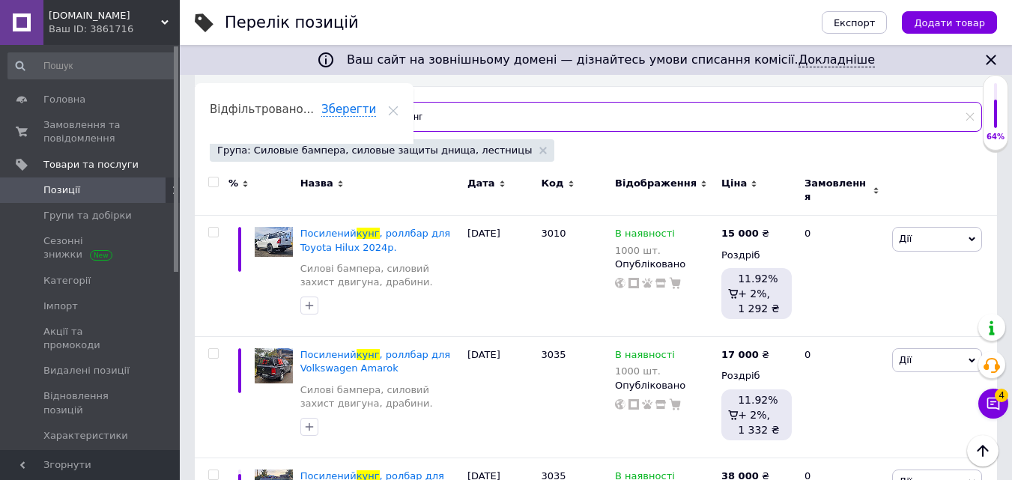
scroll to position [157, 0]
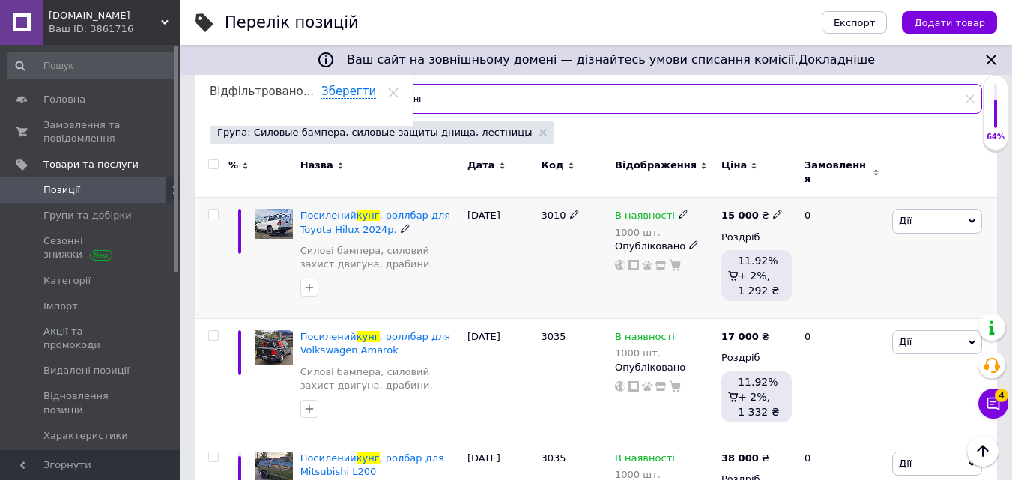
type input "кунг"
click at [952, 218] on span "Дії" at bounding box center [937, 221] width 90 height 24
click at [351, 245] on link "Силові бампера, силовий захист двигуна, драбини." at bounding box center [380, 257] width 160 height 27
